Goal: Navigation & Orientation: Find specific page/section

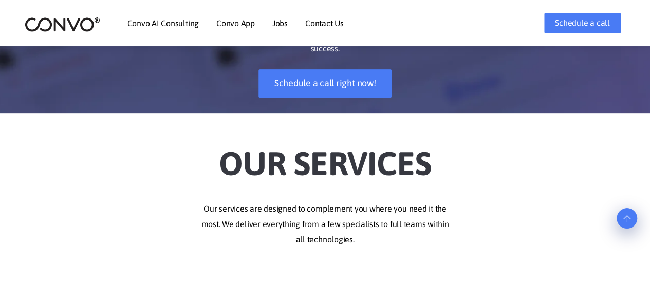
scroll to position [154, 0]
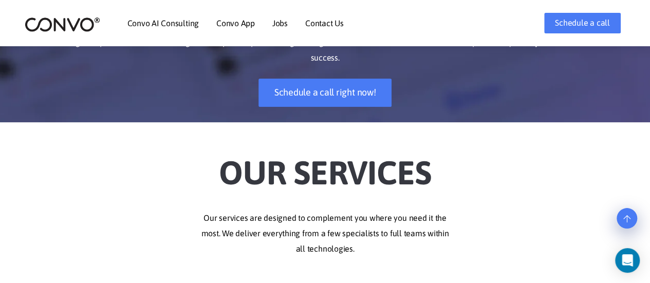
click at [280, 25] on link "Jobs" at bounding box center [280, 23] width 15 height 8
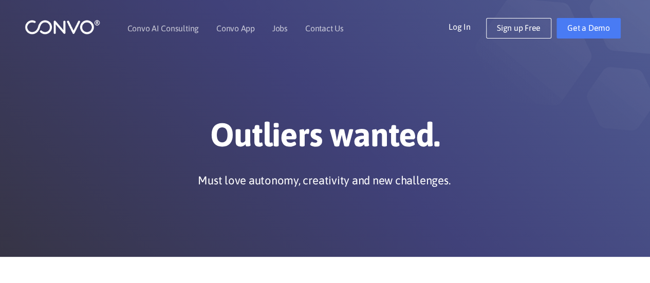
click at [280, 25] on link "Jobs" at bounding box center [280, 28] width 15 height 8
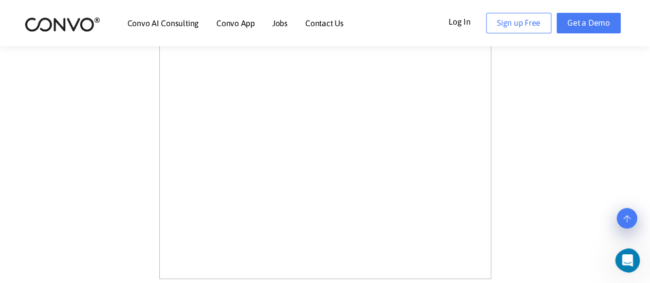
scroll to position [556, 0]
